Goal: Check status: Check status

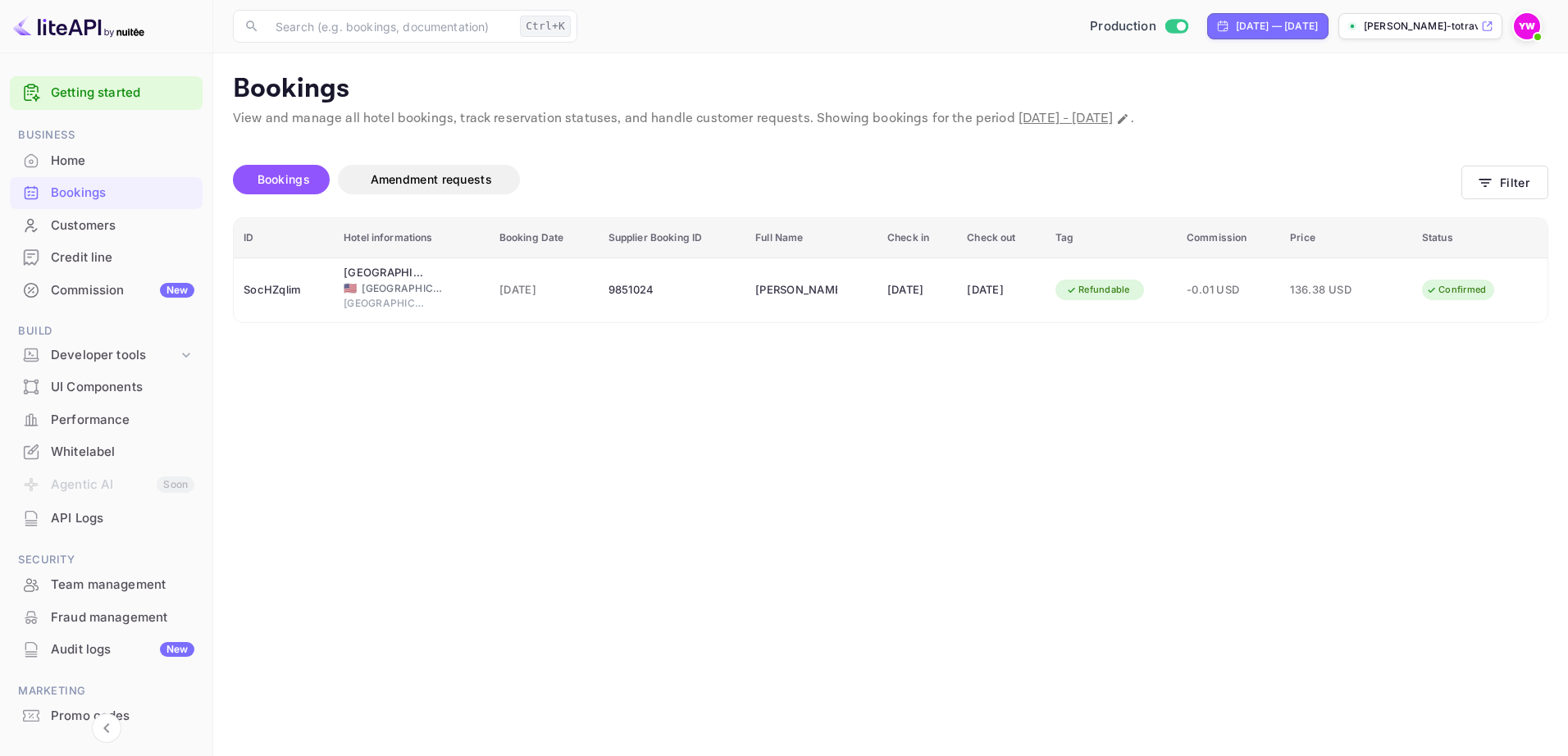
click at [62, 188] on div "Bookings" at bounding box center [123, 193] width 143 height 19
click at [1517, 184] on button "Filter" at bounding box center [1504, 183] width 87 height 34
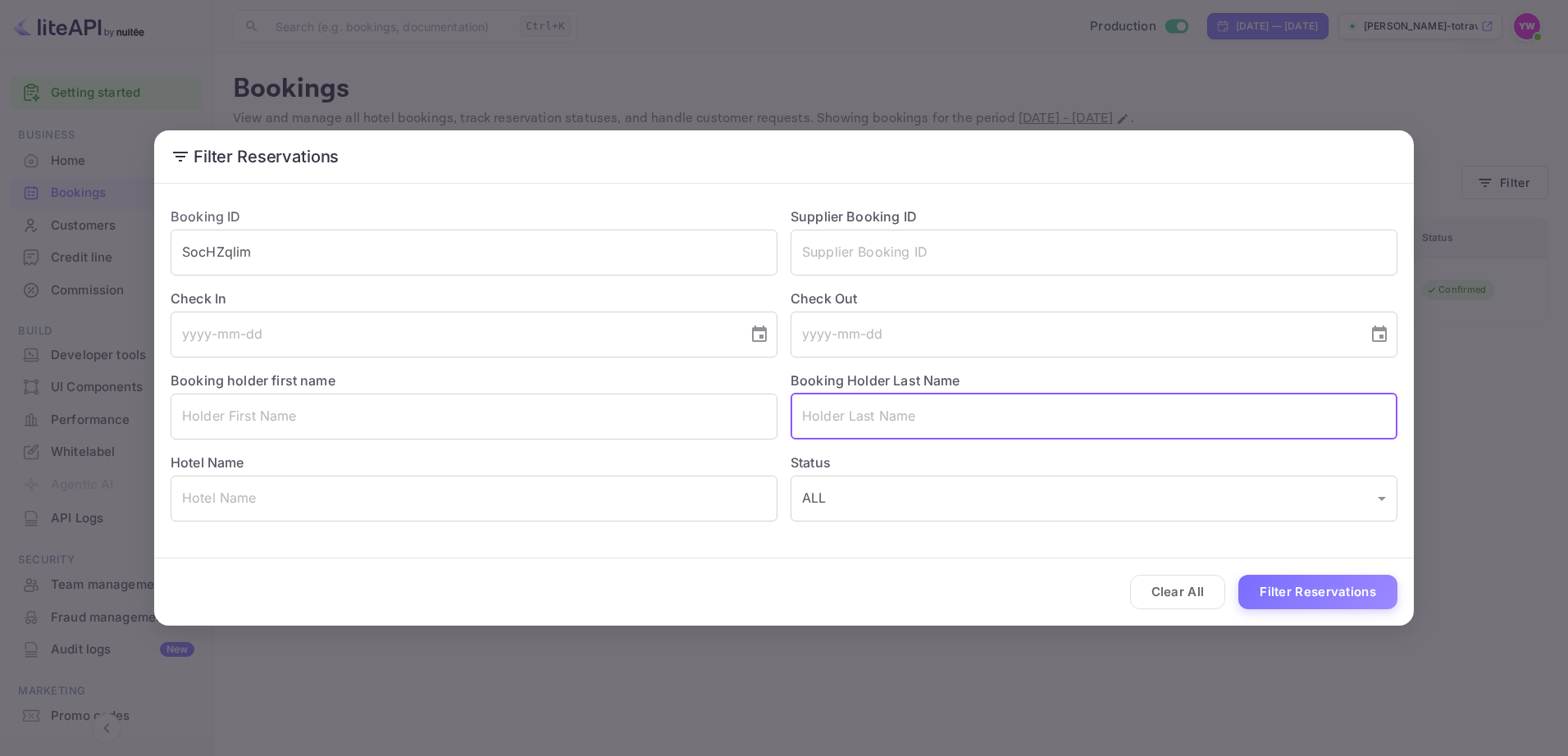
click at [874, 421] on input "text" at bounding box center [1093, 416] width 607 height 46
paste input "KASHI"
type input "KASHI"
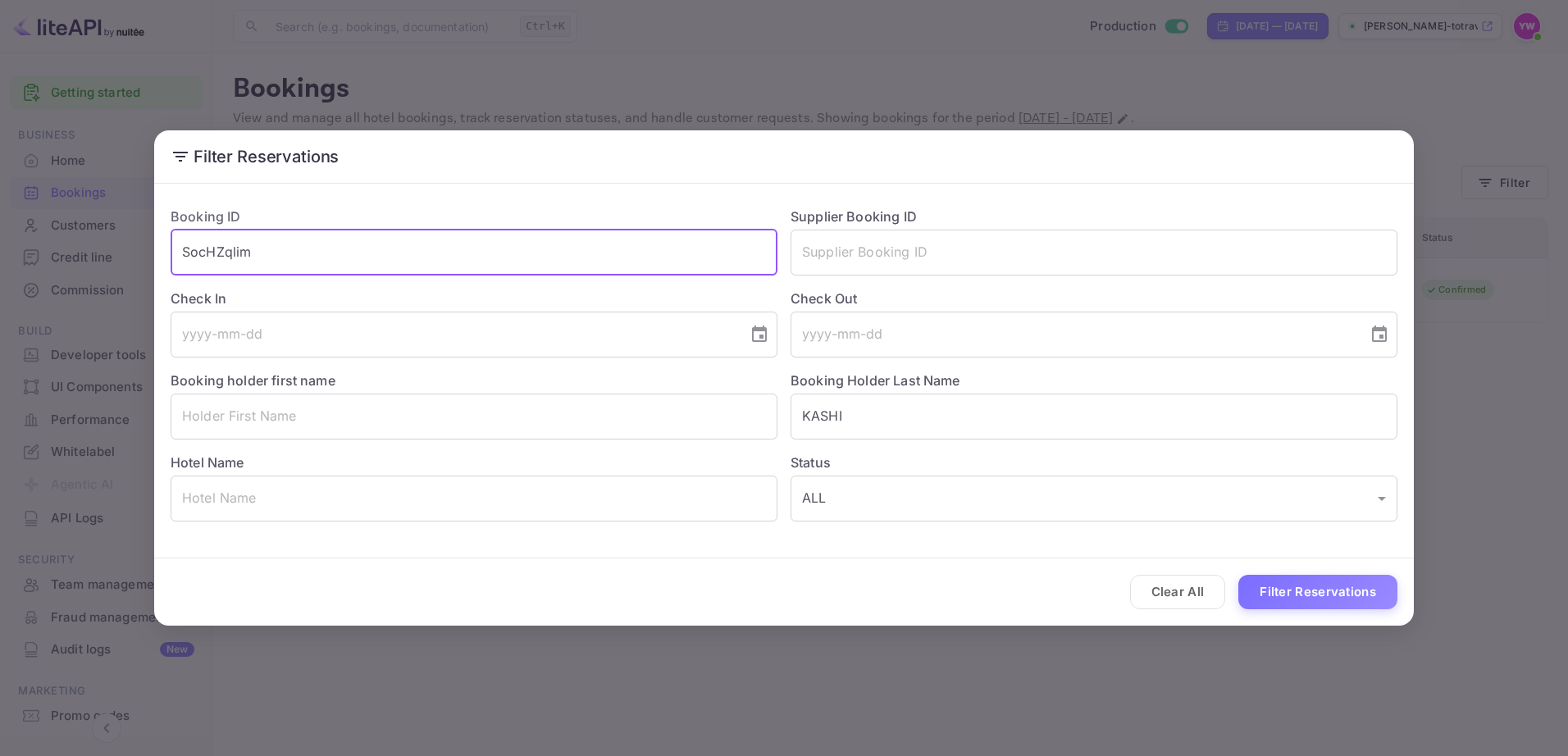
drag, startPoint x: 401, startPoint y: 255, endPoint x: 39, endPoint y: 244, distance: 362.2
click at [35, 245] on div "Filter Reservations Booking ID SocHZqlim ​ Supplier Booking ID ​ Check In ​ Che…" at bounding box center [784, 378] width 1568 height 756
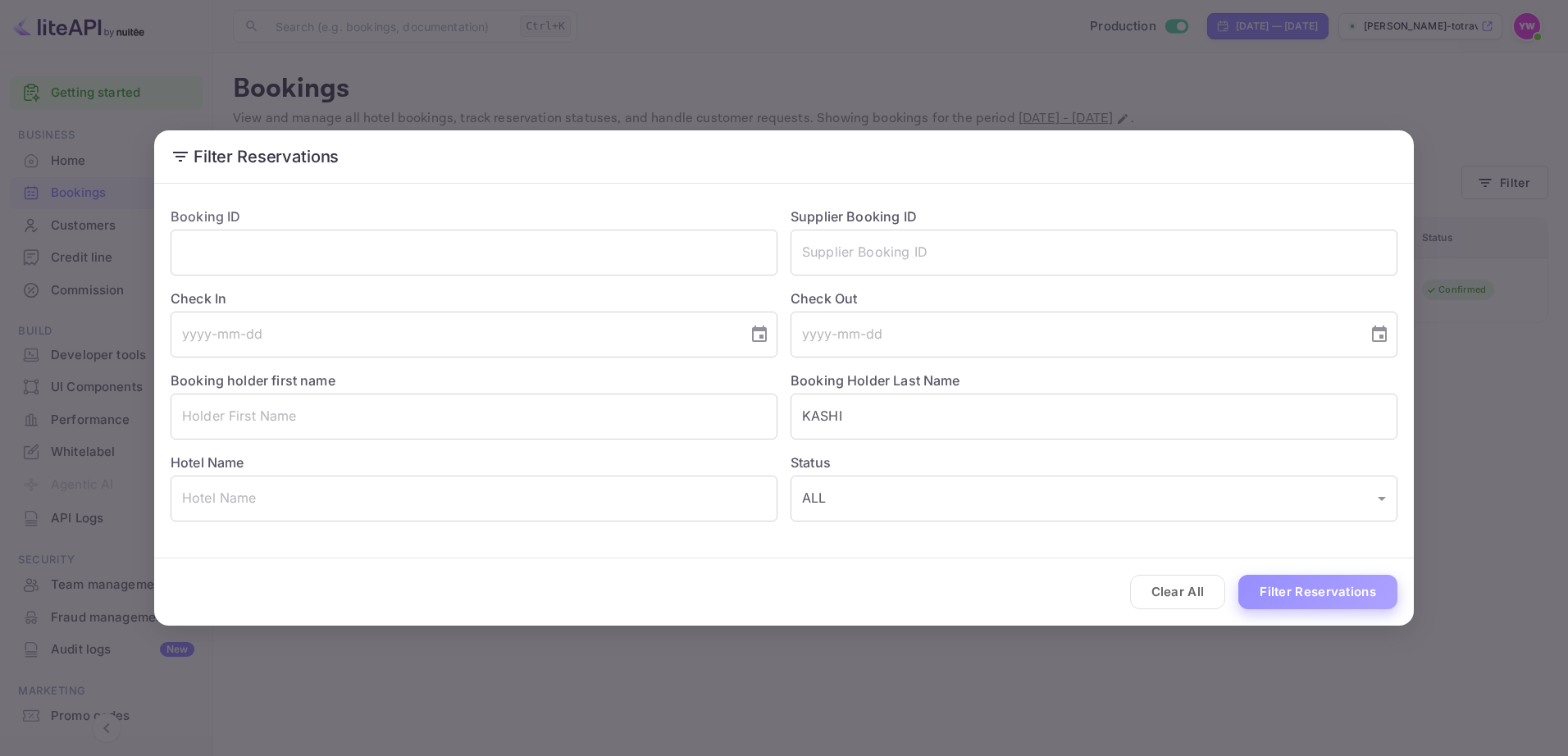
click at [1305, 596] on button "Filter Reservations" at bounding box center [1318, 592] width 159 height 35
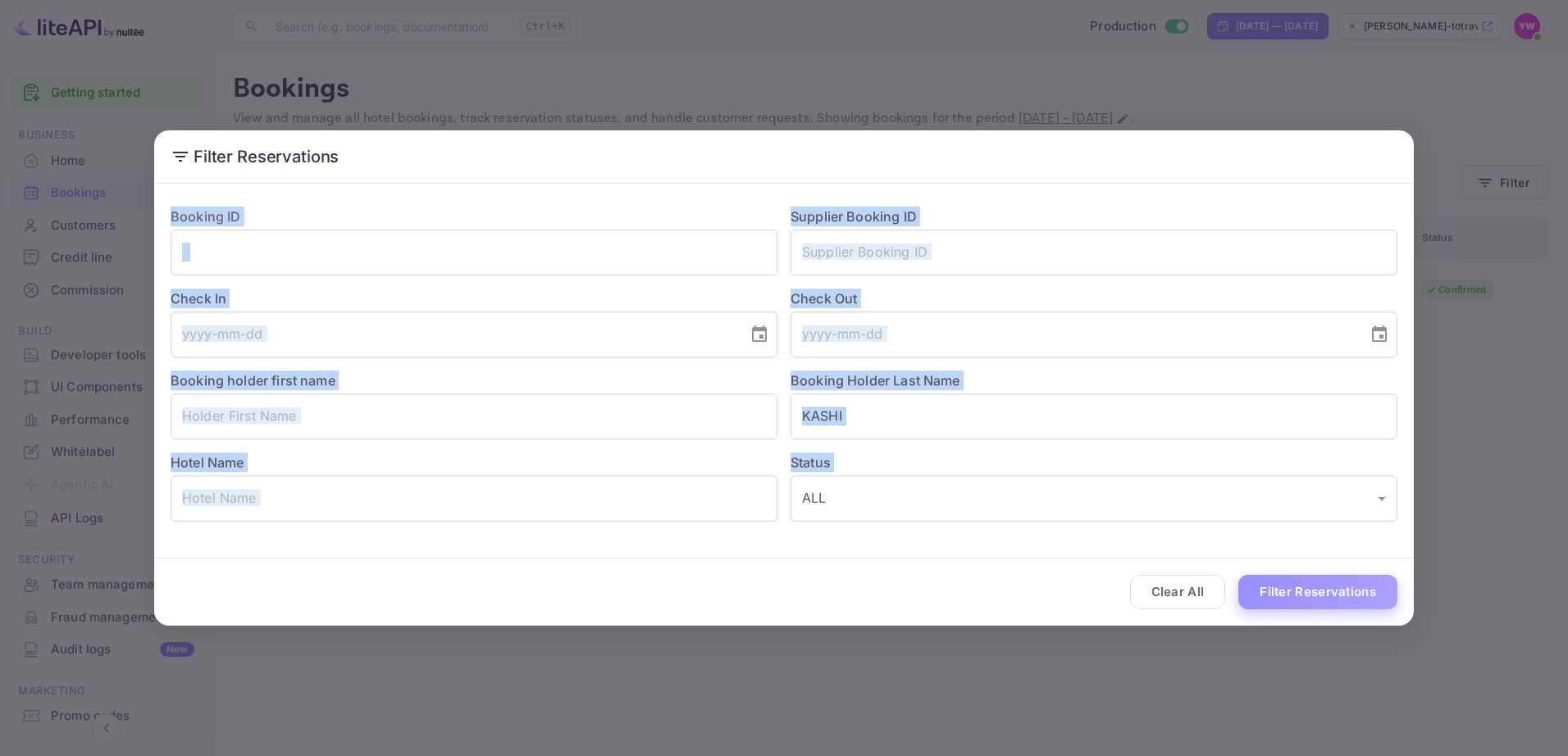
click at [1305, 596] on div "Clear All Filter Reservations" at bounding box center [784, 592] width 1260 height 68
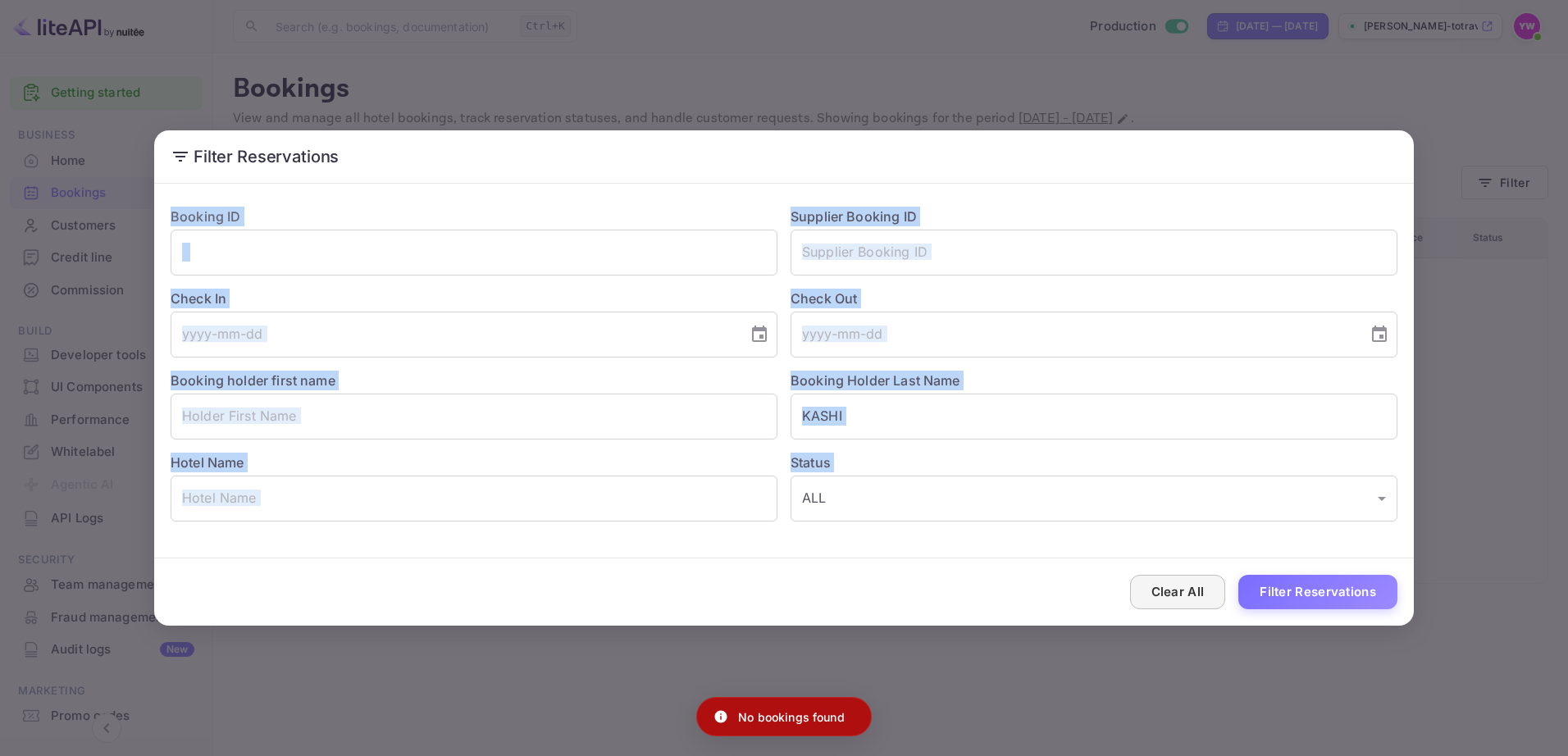
click at [1190, 588] on button "Clear All" at bounding box center [1177, 592] width 96 height 35
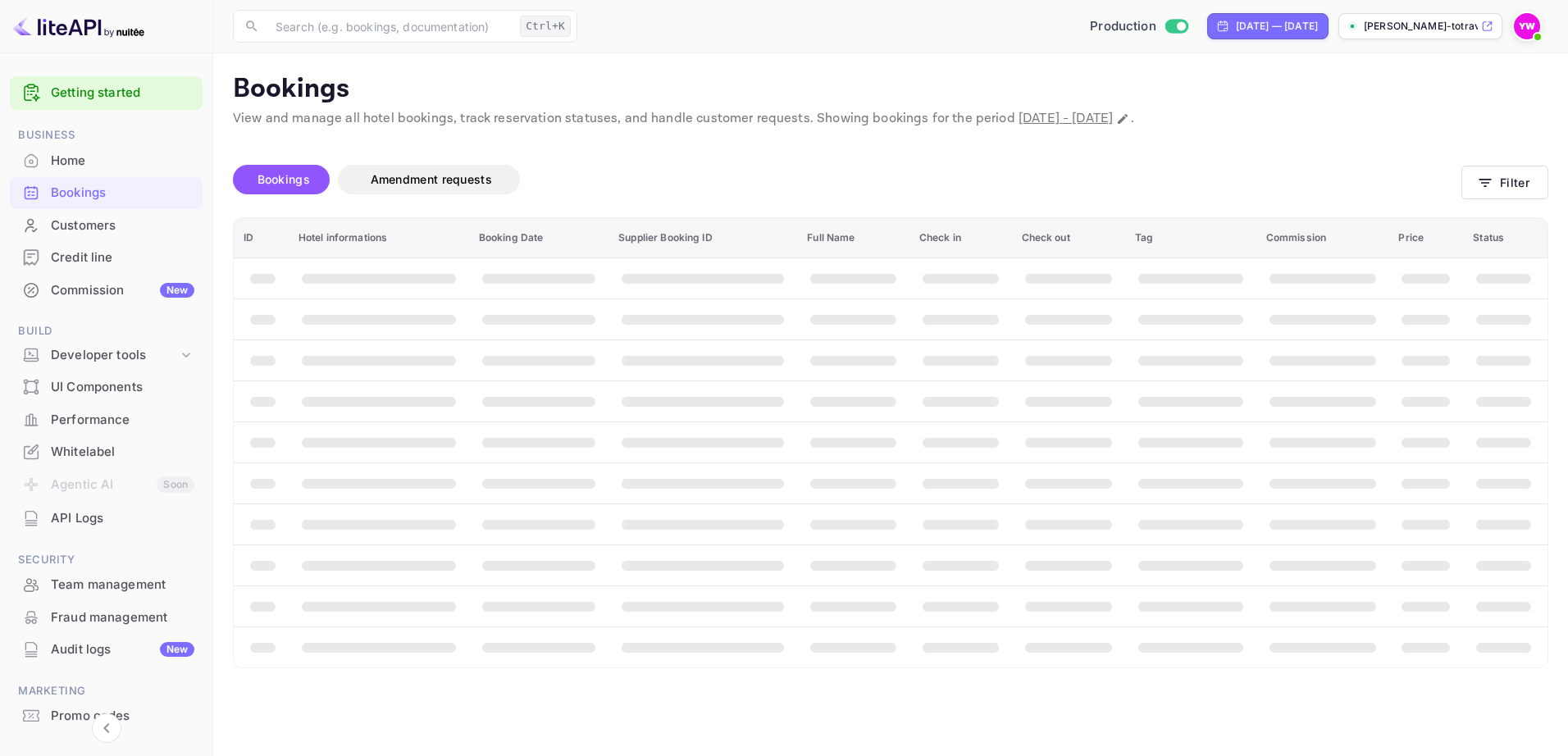
click at [266, 179] on span "Bookings" at bounding box center [283, 179] width 53 height 14
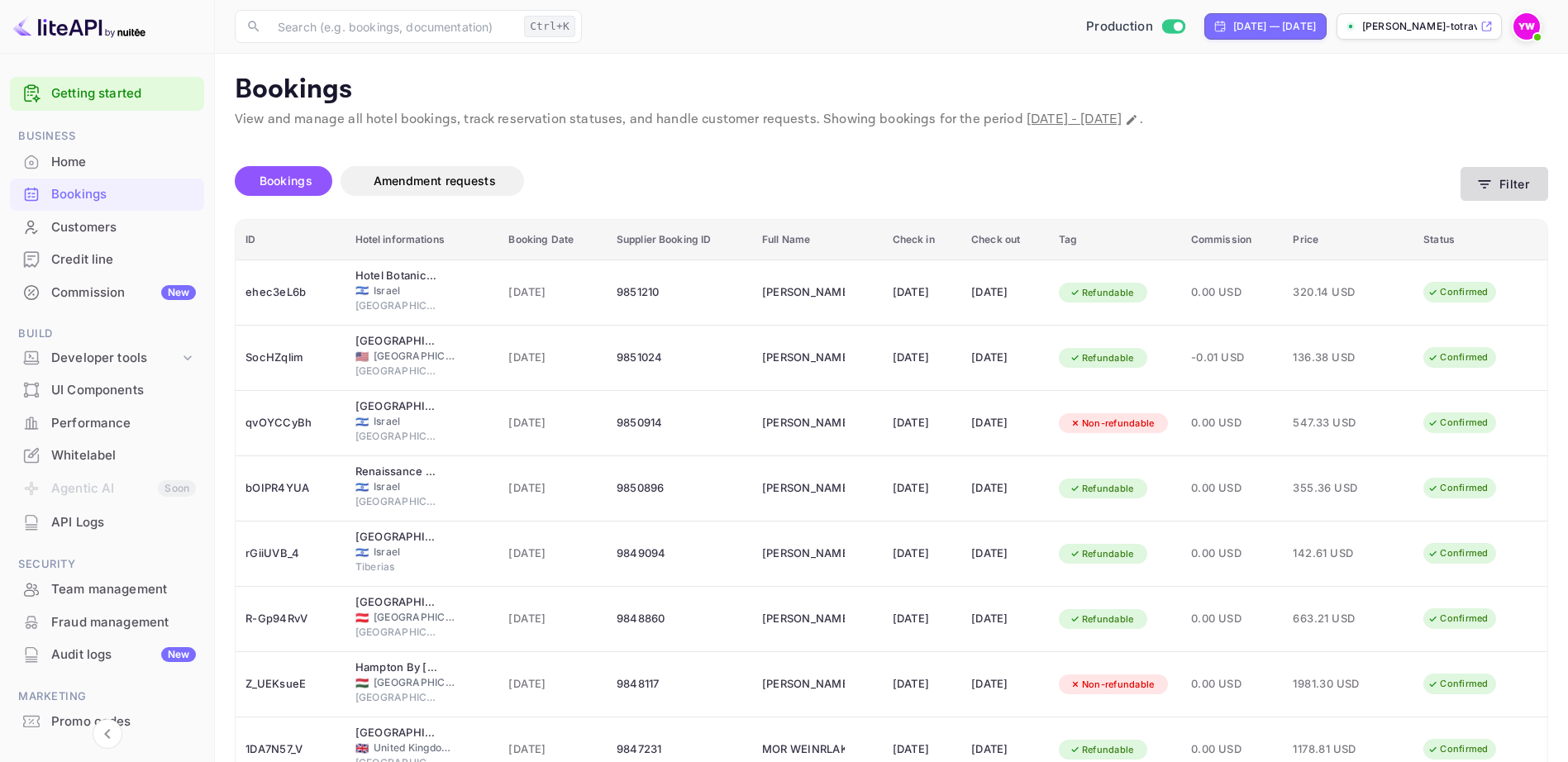
click at [1502, 181] on button "Filter" at bounding box center [1504, 184] width 88 height 34
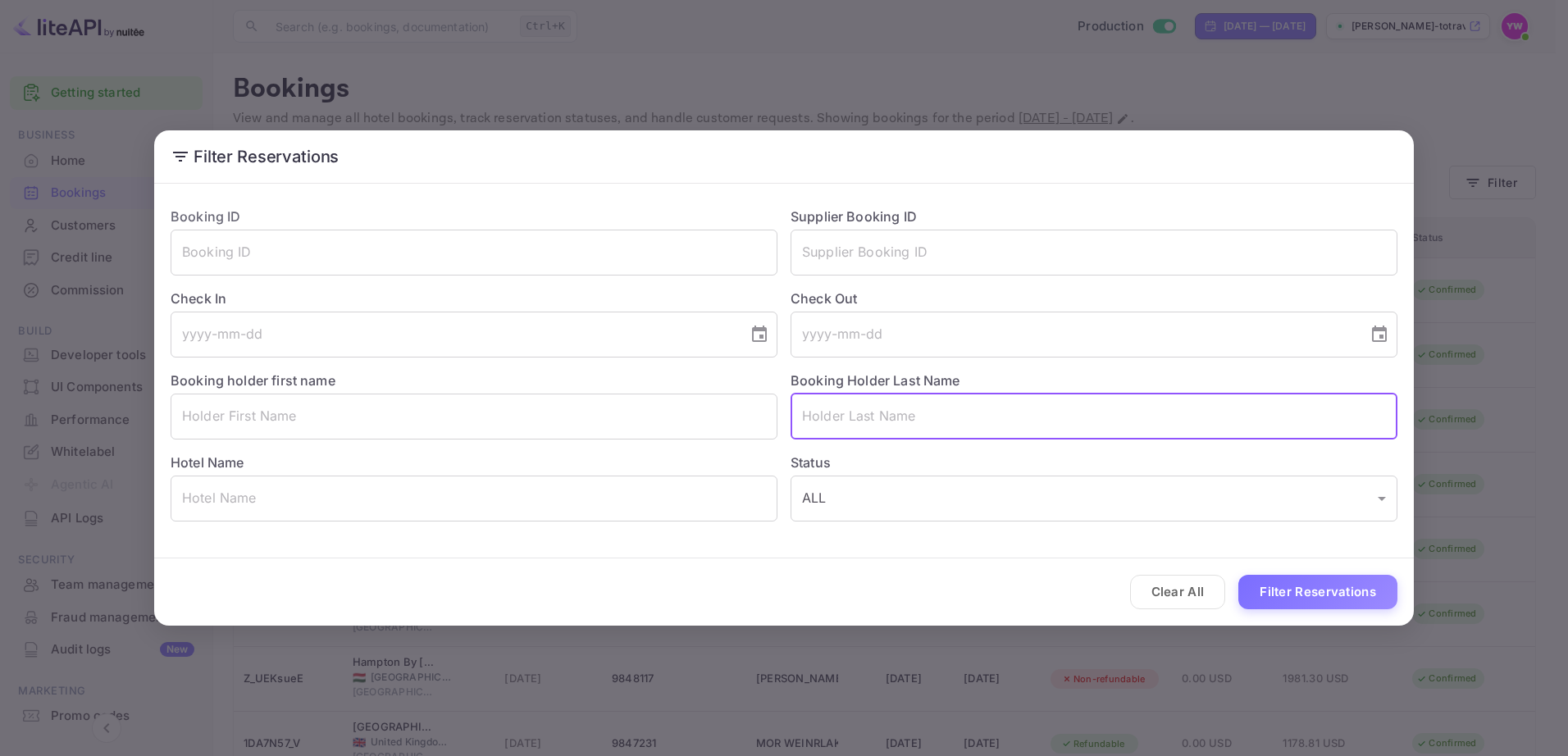
click at [871, 427] on input "text" at bounding box center [1093, 416] width 607 height 46
paste input "KASHI"
type input "KASHI"
click at [1331, 588] on button "Filter Reservations" at bounding box center [1318, 592] width 159 height 35
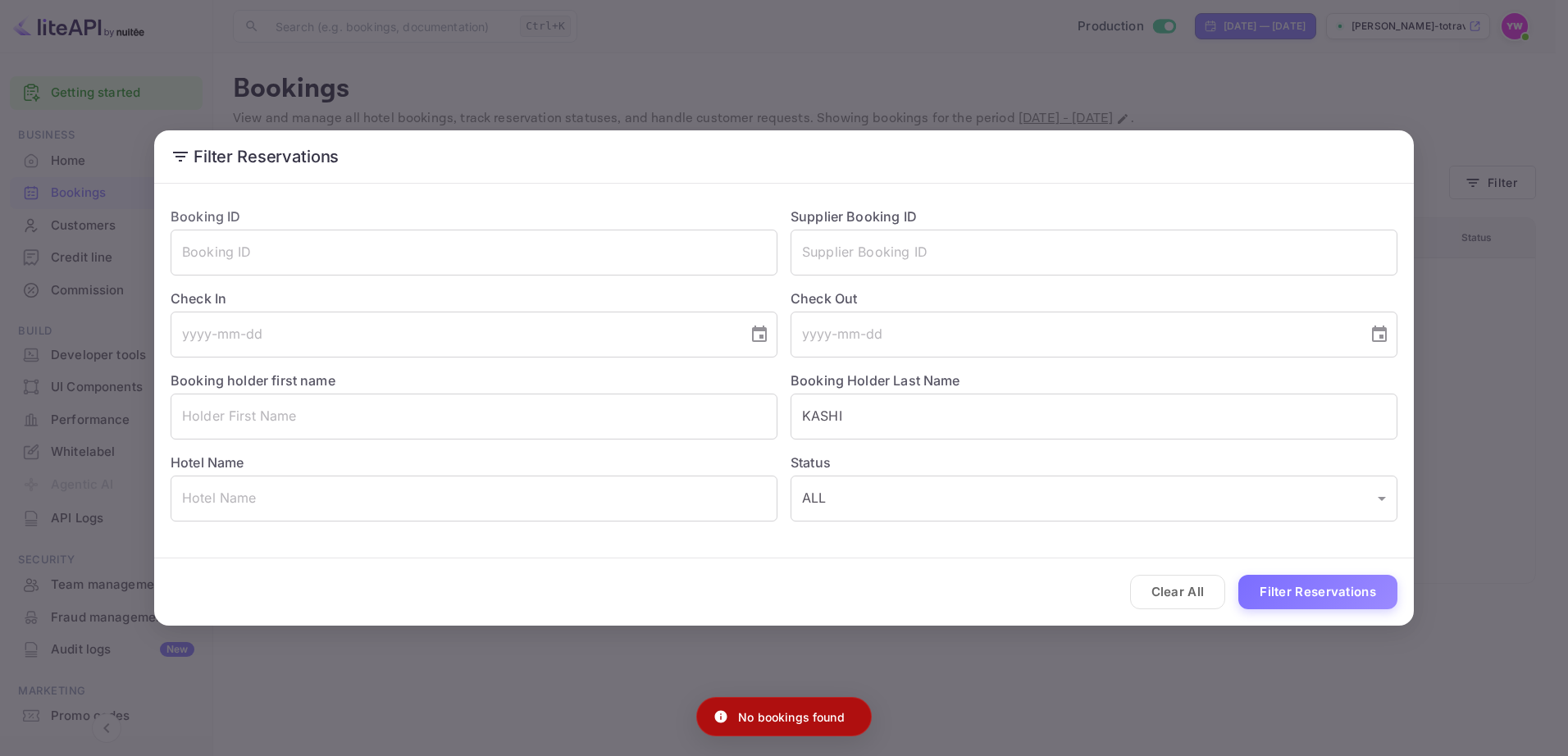
click at [776, 714] on p "No bookings found" at bounding box center [791, 717] width 107 height 17
copy div "No bookings found"
